Goal: Navigation & Orientation: Find specific page/section

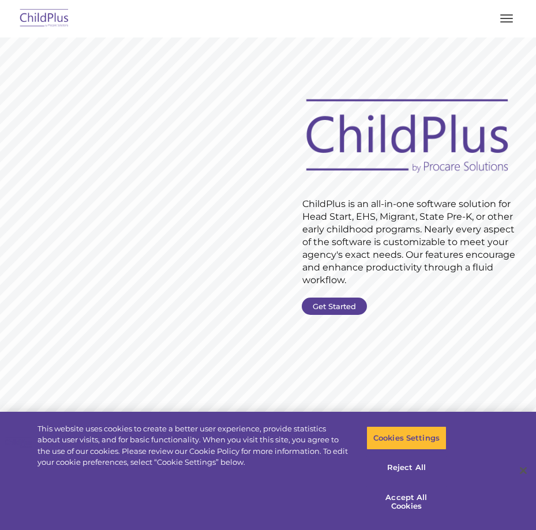
click at [509, 9] on div at bounding box center [268, 19] width 490 height 28
click at [506, 19] on button "button" at bounding box center [507, 18] width 24 height 18
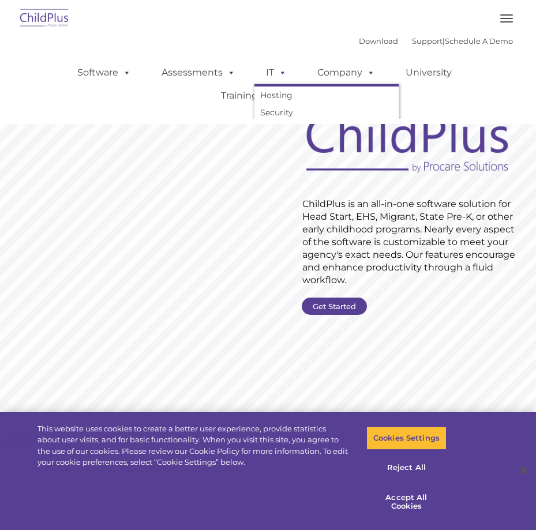
click at [270, 78] on link "IT" at bounding box center [277, 72] width 44 height 23
click at [103, 72] on link "Software" at bounding box center [104, 72] width 77 height 23
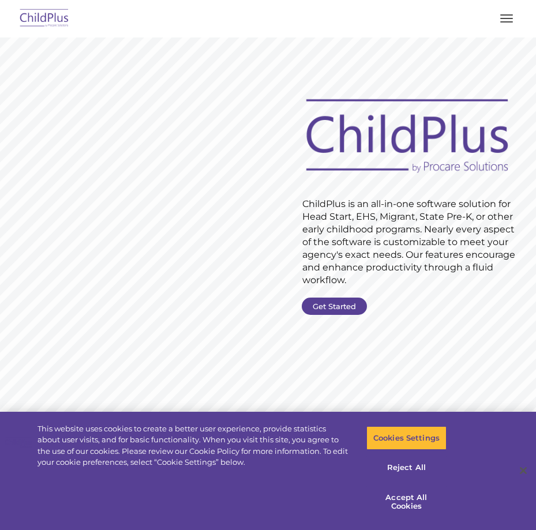
click at [507, 20] on button "button" at bounding box center [507, 18] width 24 height 18
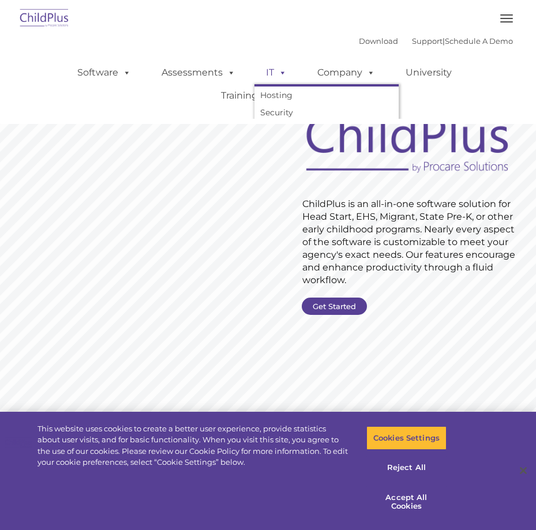
click at [286, 77] on link "IT" at bounding box center [277, 72] width 44 height 23
click at [283, 93] on link "Hosting" at bounding box center [327, 95] width 144 height 17
click at [359, 46] on div "Download Support | Schedule A Demo " at bounding box center [436, 40] width 154 height 17
click at [359, 43] on link "Download" at bounding box center [378, 40] width 39 height 9
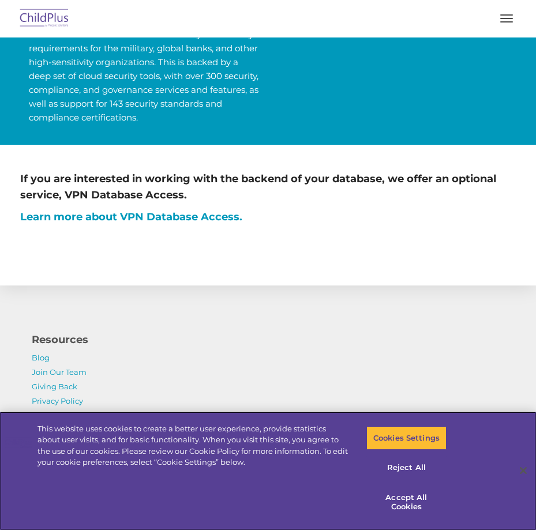
scroll to position [806, 0]
